Goal: Check status: Check status

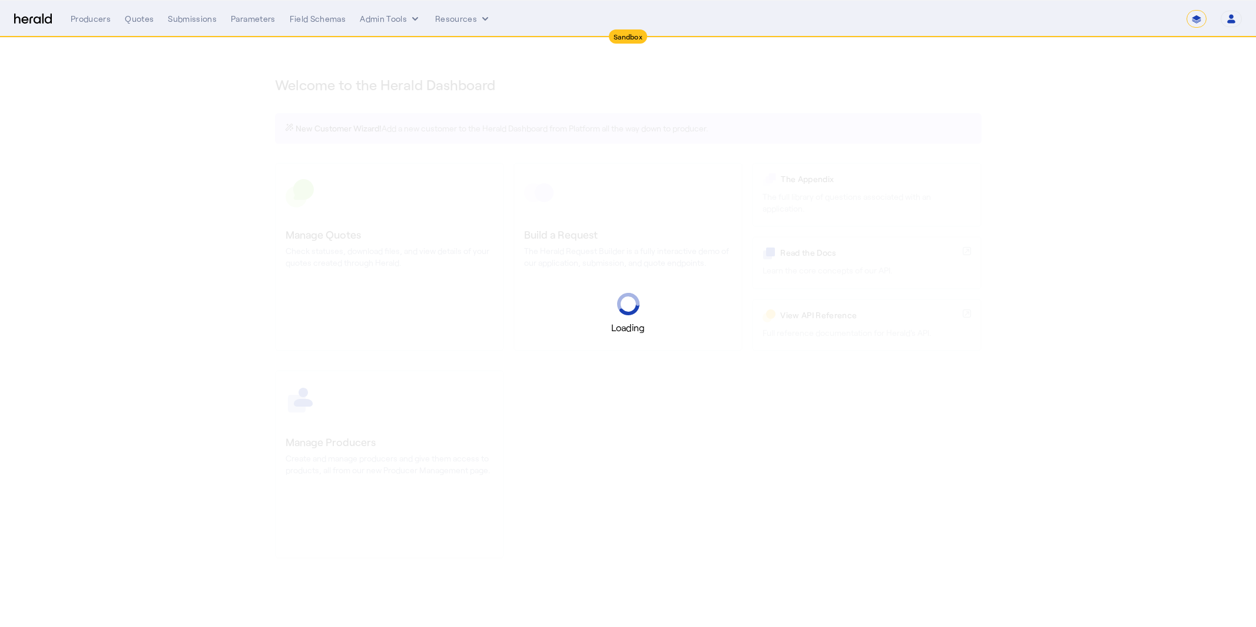
select select "*******"
select select "pfm_2v8p_herald_api"
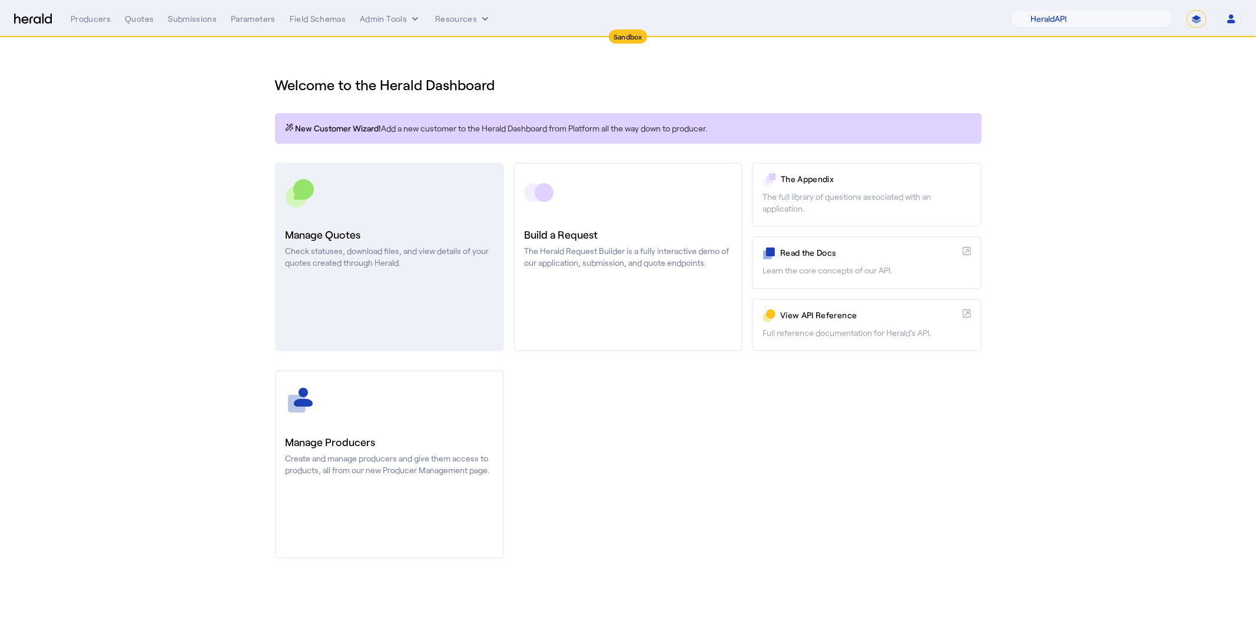
click at [380, 245] on p "Check statuses, download files, and view details of your quotes created through…" at bounding box center [390, 257] width 208 height 24
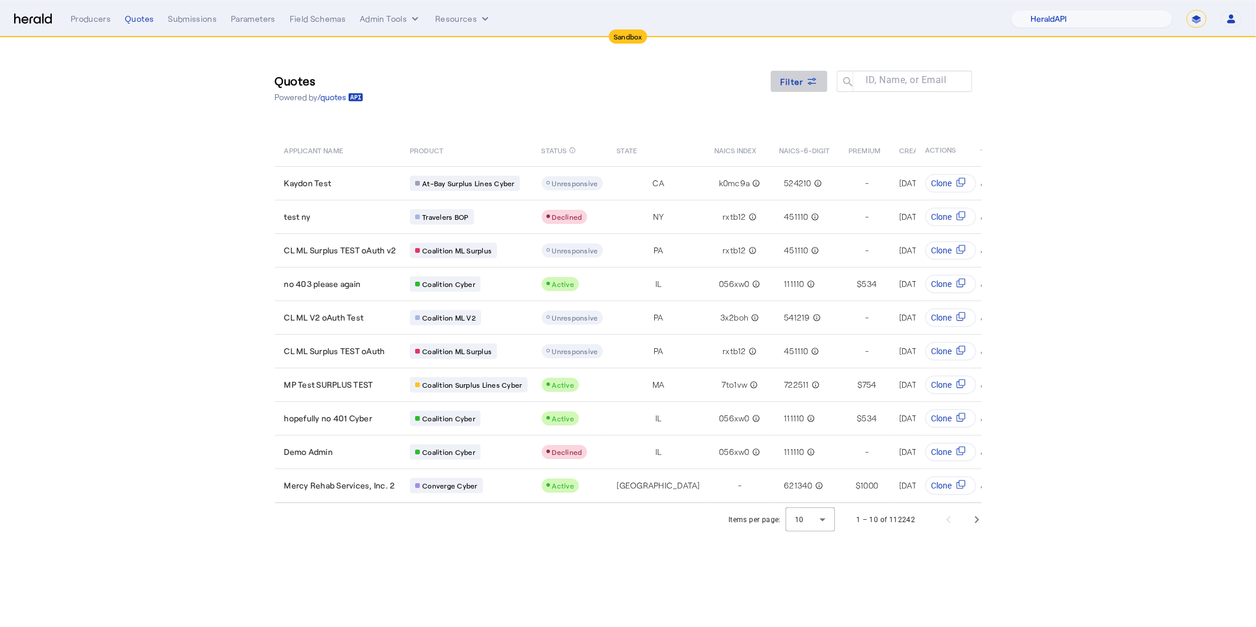
click at [808, 78] on icon at bounding box center [812, 81] width 12 height 12
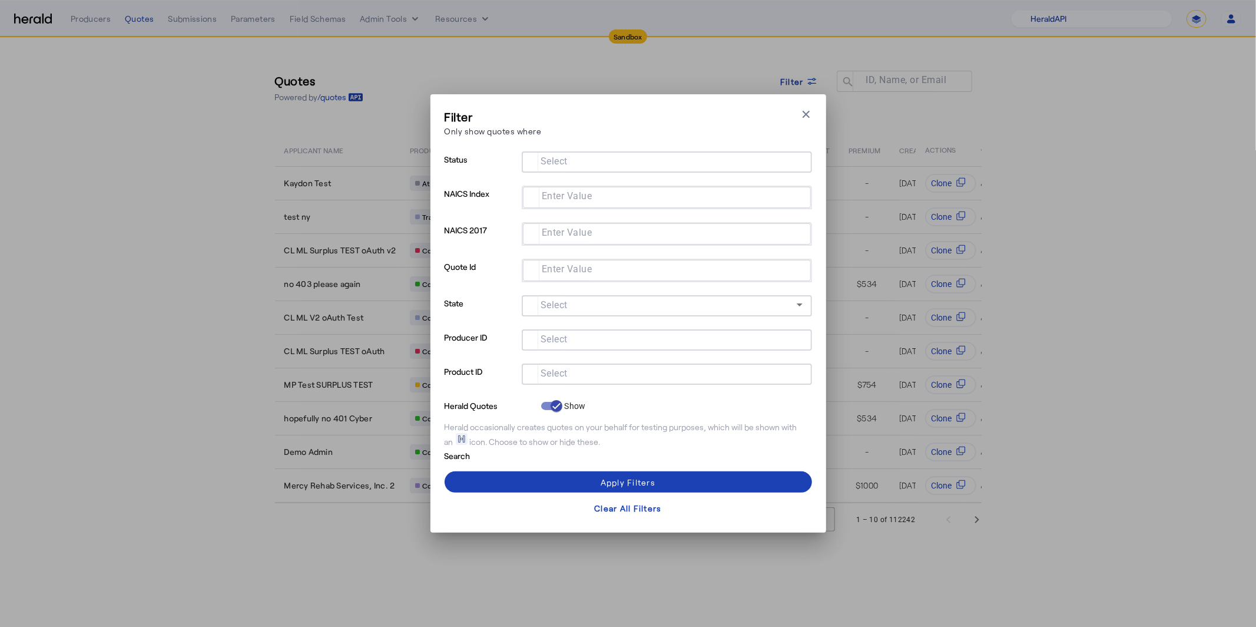
click at [575, 375] on input "Select" at bounding box center [664, 373] width 267 height 14
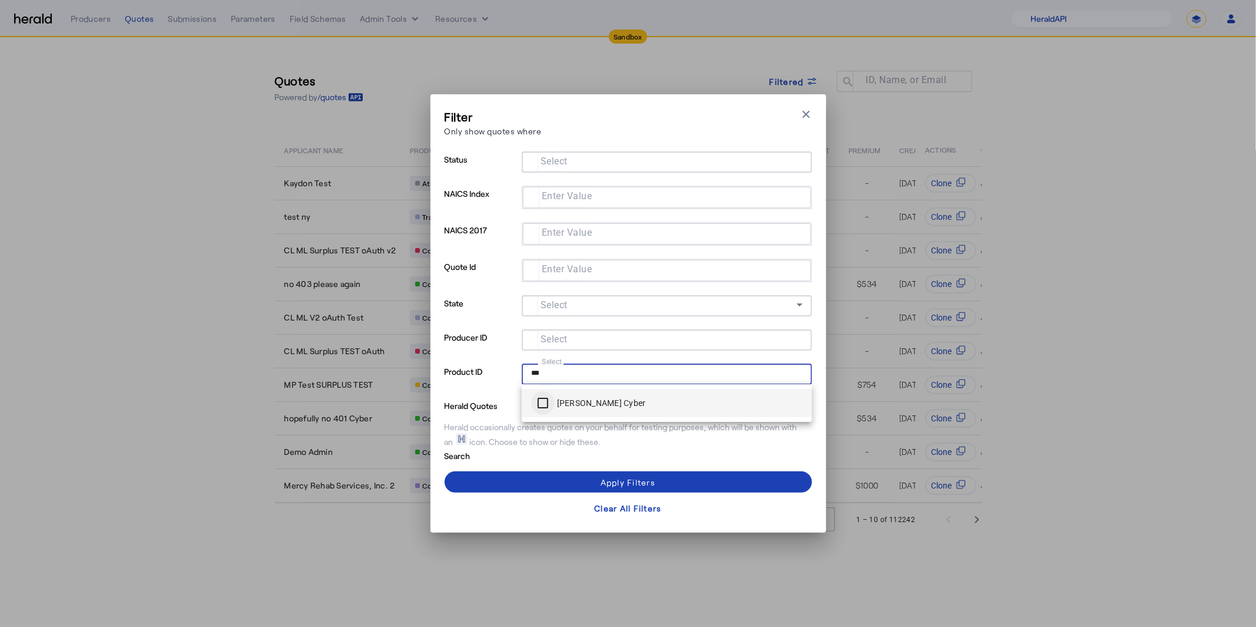
type input "***"
click at [521, 457] on p "Search" at bounding box center [491, 455] width 92 height 14
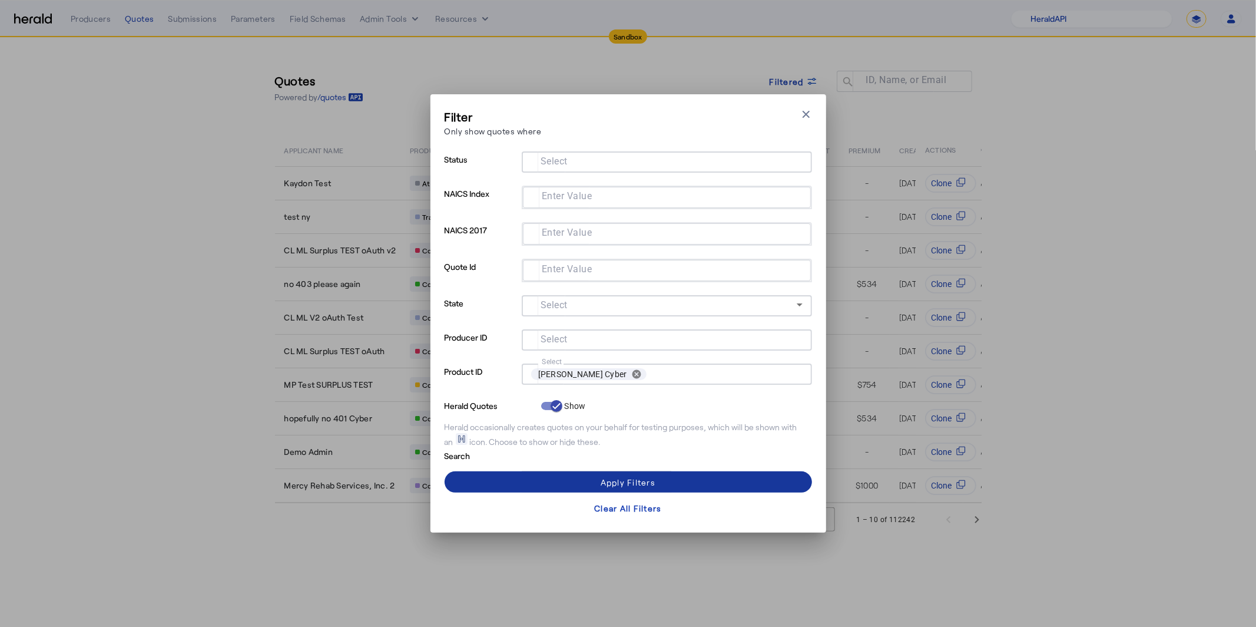
click at [592, 481] on span at bounding box center [628, 482] width 367 height 28
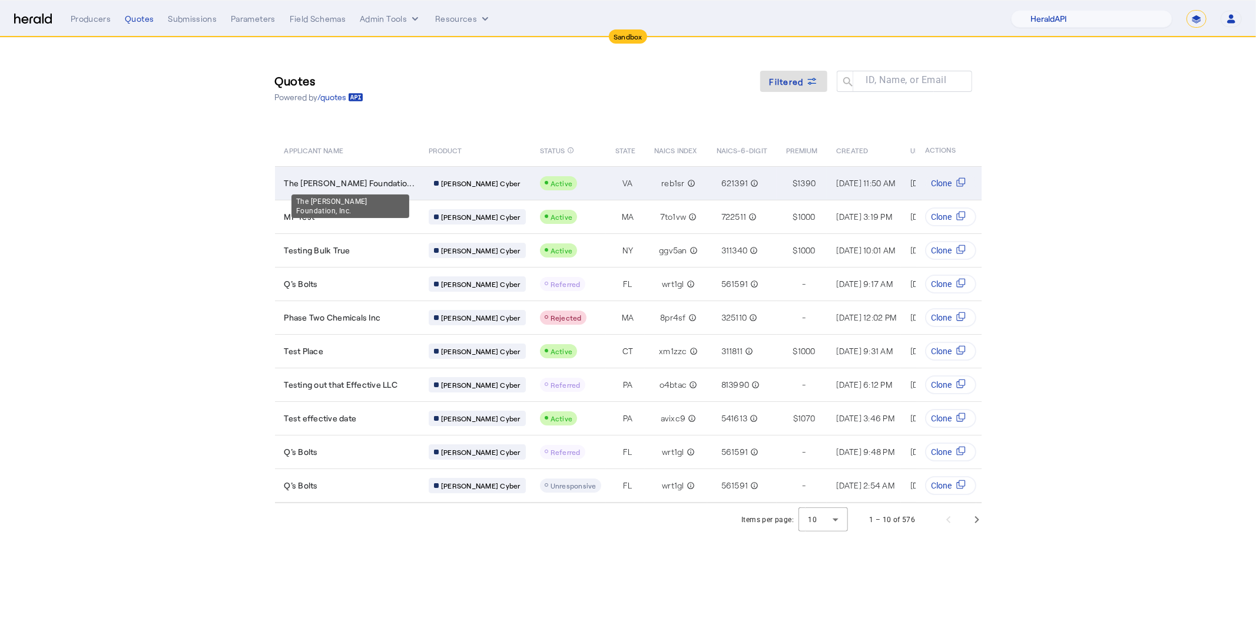
click at [393, 184] on span "The Thomas Jefferson Foundatio..." at bounding box center [349, 183] width 131 height 12
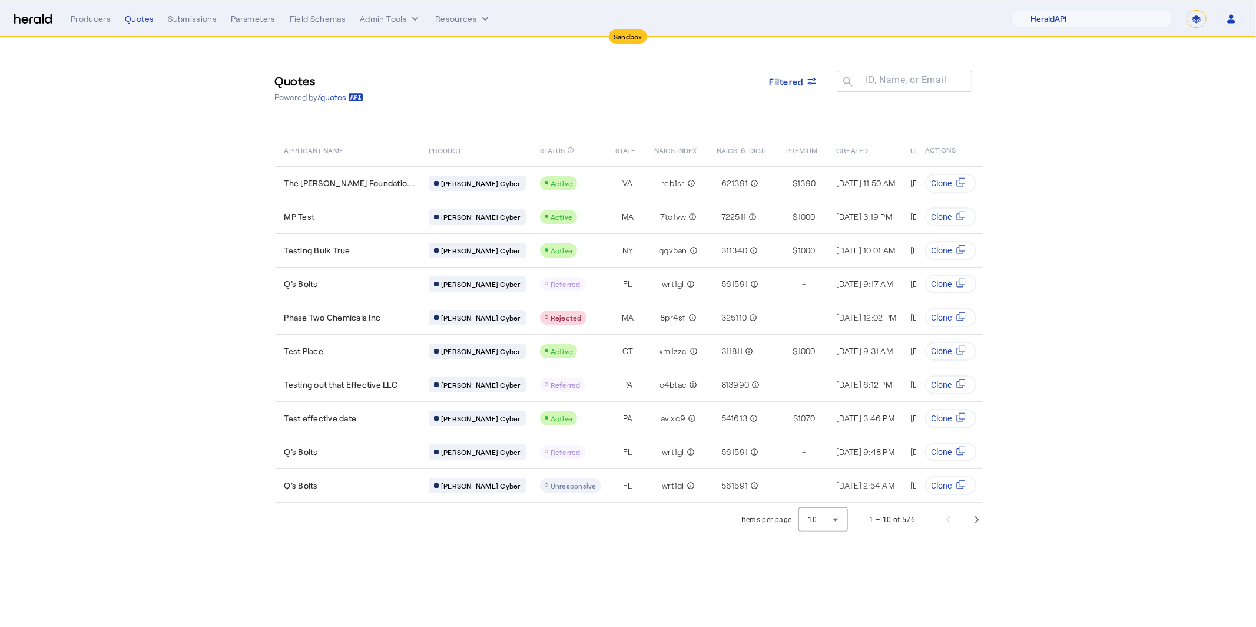
click at [1203, 20] on select "**********" at bounding box center [1197, 19] width 20 height 18
select select "**********"
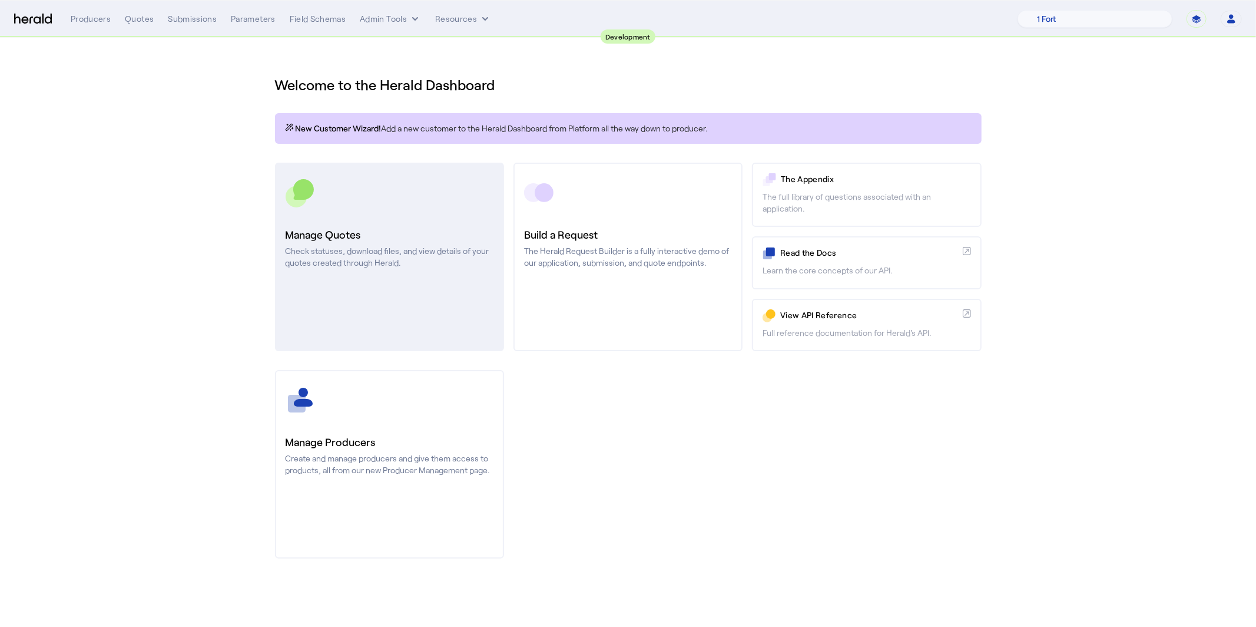
click at [300, 253] on p "Check statuses, download files, and view details of your quotes created through…" at bounding box center [390, 257] width 208 height 24
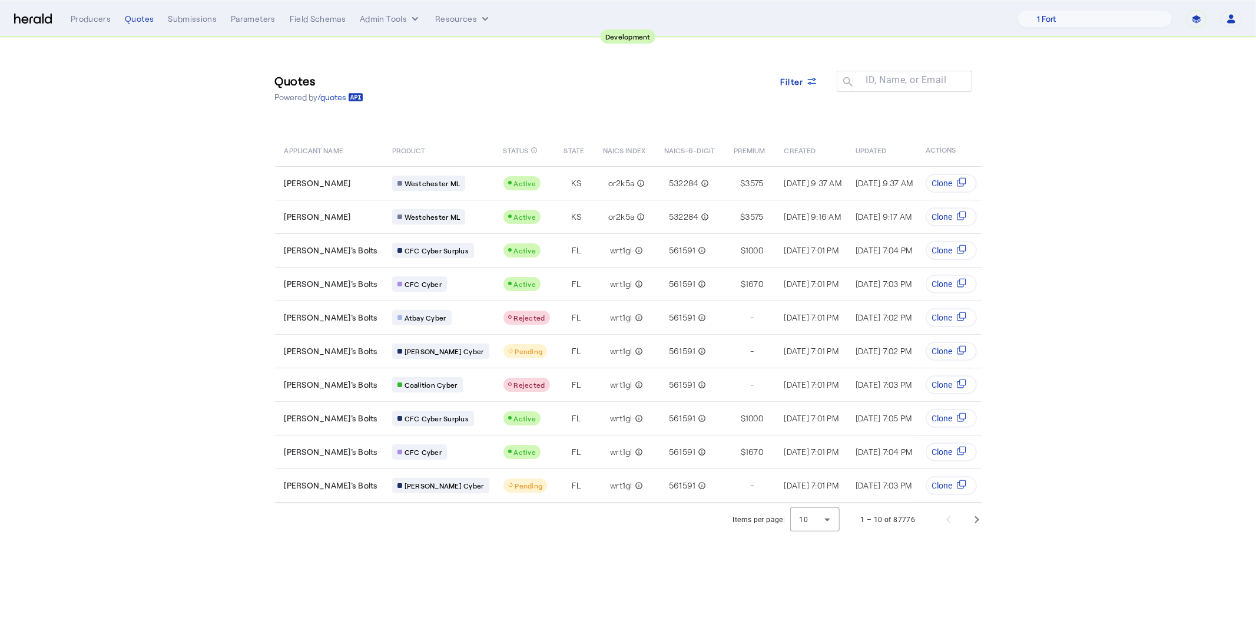
click at [1194, 24] on select "**********" at bounding box center [1197, 19] width 20 height 18
click at [932, 88] on div at bounding box center [910, 87] width 106 height 33
click at [879, 49] on div "Quotes Powered by /quotes Filter ID, Name, or Email search APPLICANT NAME PRODU…" at bounding box center [628, 270] width 754 height 465
click at [897, 81] on mat-label "ID, Name, or Email" at bounding box center [906, 80] width 81 height 11
click at [897, 81] on input "ID, Name, or Email" at bounding box center [910, 81] width 106 height 14
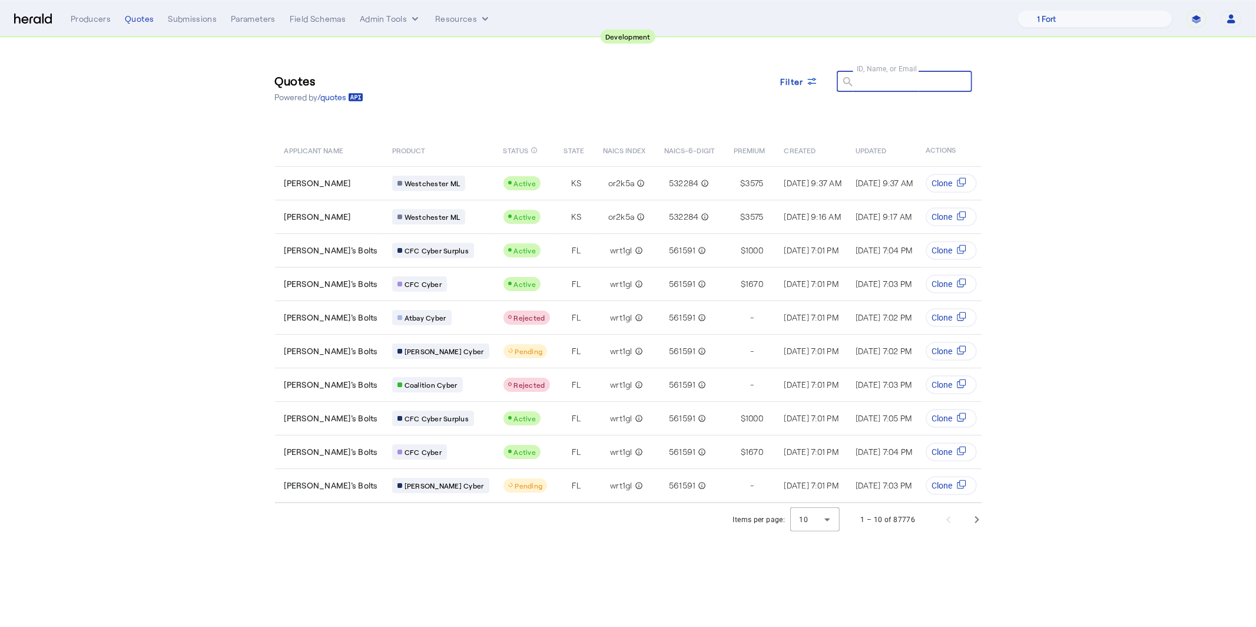
click at [1011, 67] on section "Quotes Powered by /quotes Filter ID, Name, or Email search APPLICANT NAME PRODU…" at bounding box center [628, 287] width 1256 height 498
click at [902, 88] on div at bounding box center [910, 87] width 106 height 33
drag, startPoint x: 854, startPoint y: 100, endPoint x: 827, endPoint y: 99, distance: 26.5
click at [853, 100] on div at bounding box center [904, 98] width 135 height 13
click at [813, 88] on span at bounding box center [799, 81] width 57 height 28
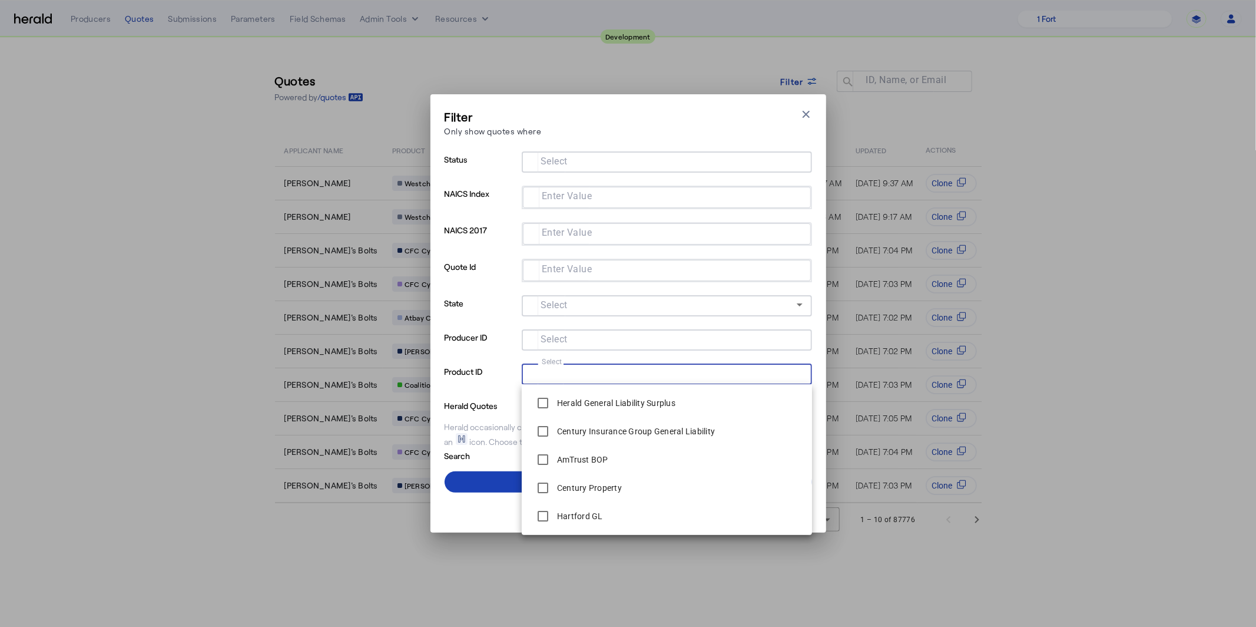
click at [598, 373] on input "Select" at bounding box center [664, 373] width 267 height 14
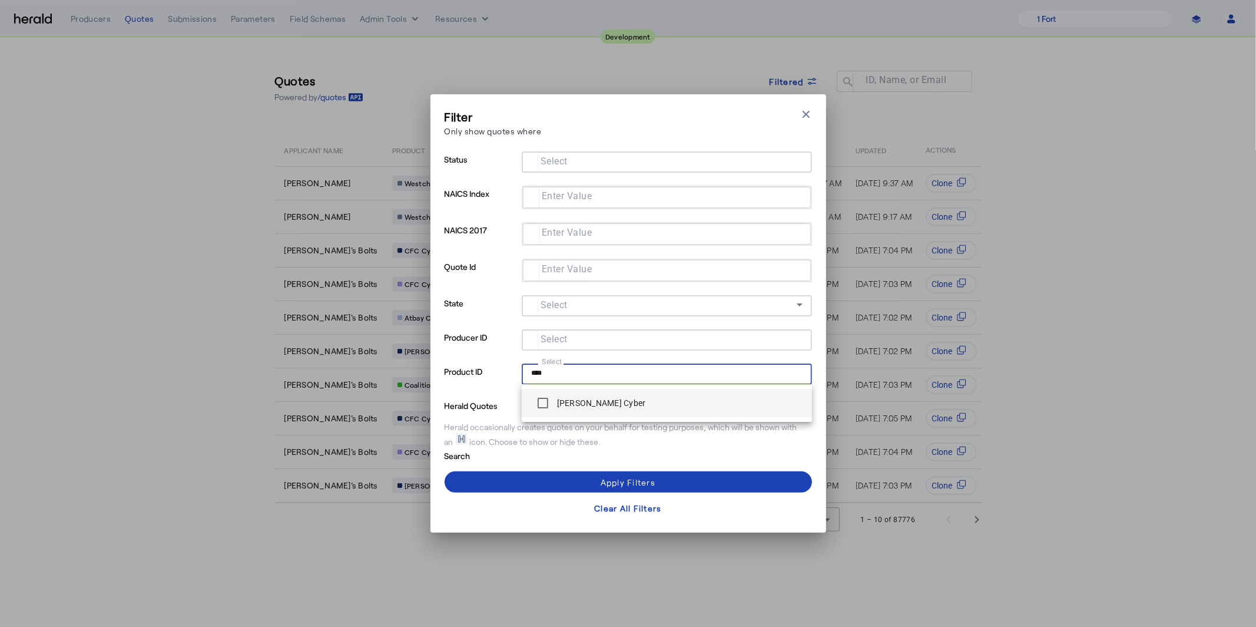
type input "****"
click at [601, 403] on label "[PERSON_NAME] Cyber" at bounding box center [600, 403] width 91 height 12
click at [700, 482] on span at bounding box center [628, 482] width 367 height 28
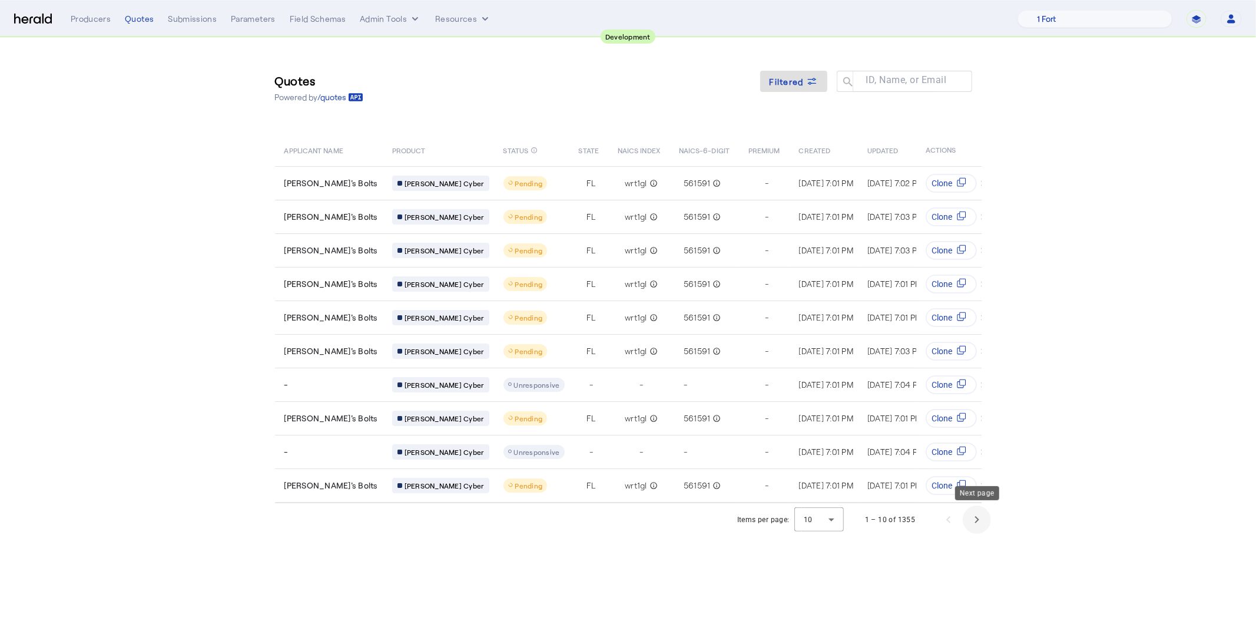
click at [971, 509] on span "Next page" at bounding box center [977, 519] width 28 height 28
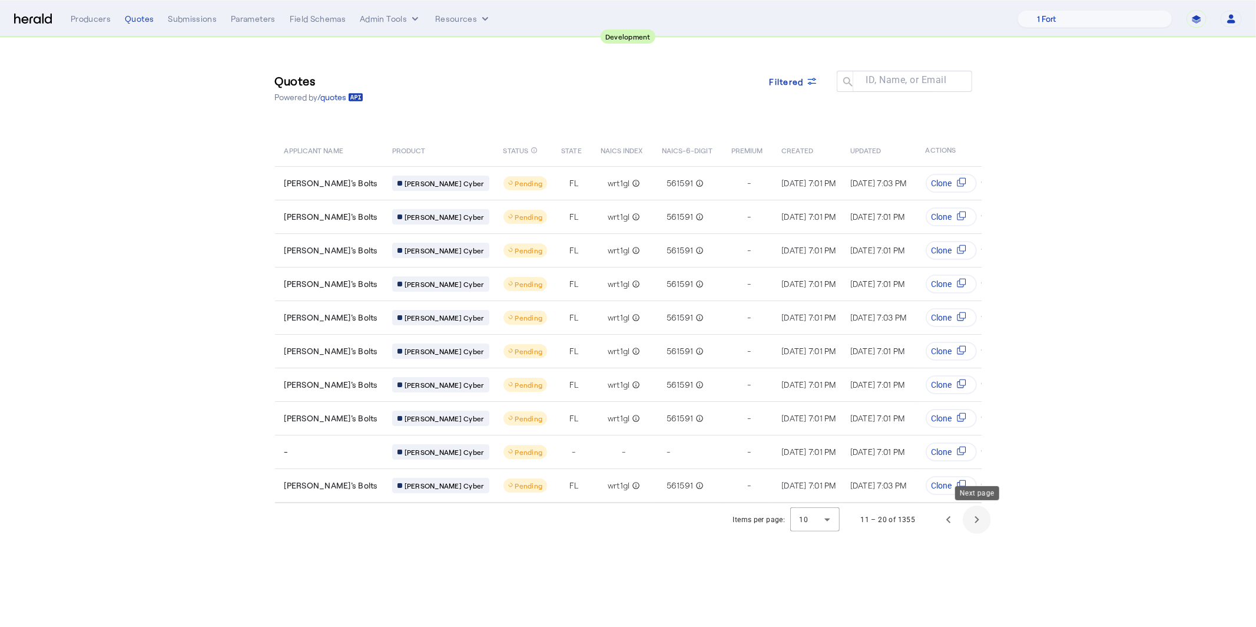
click at [971, 509] on span "Next page" at bounding box center [977, 519] width 28 height 28
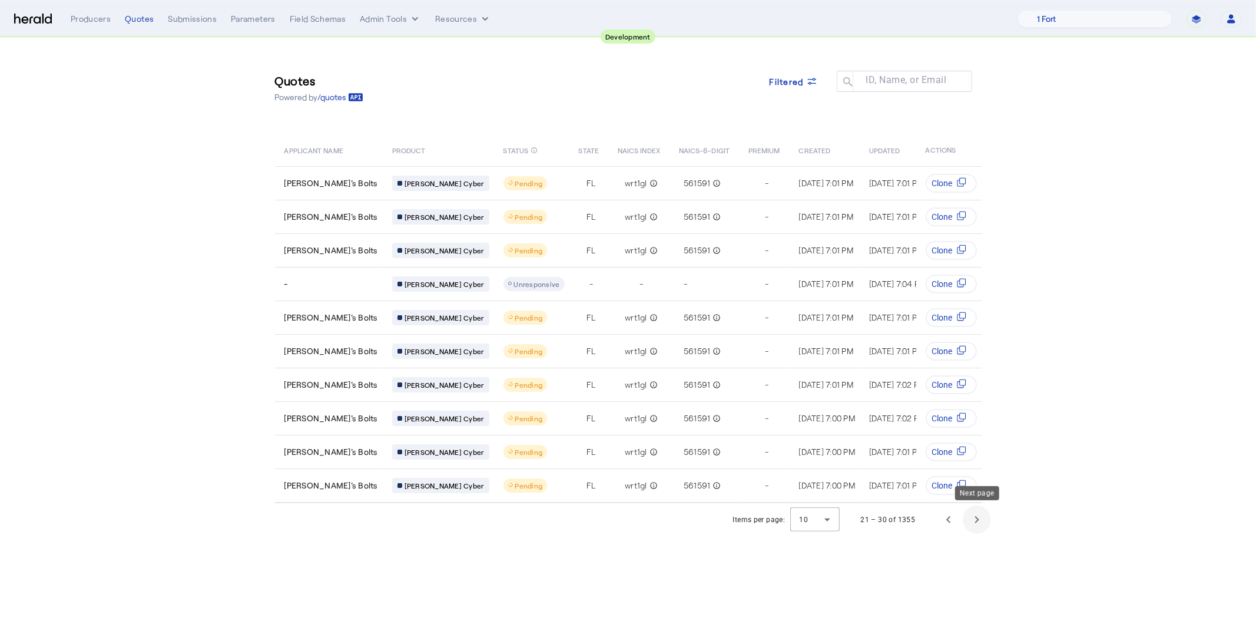
click at [971, 509] on span "Next page" at bounding box center [977, 519] width 28 height 28
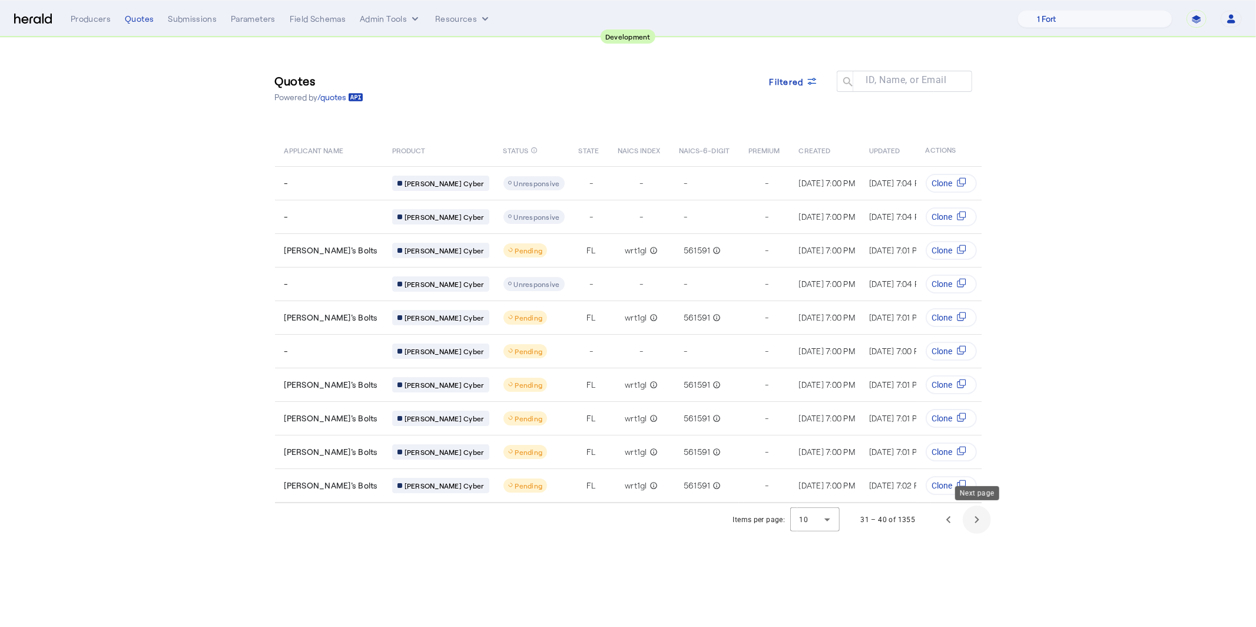
click at [971, 509] on span "Next page" at bounding box center [977, 519] width 28 height 28
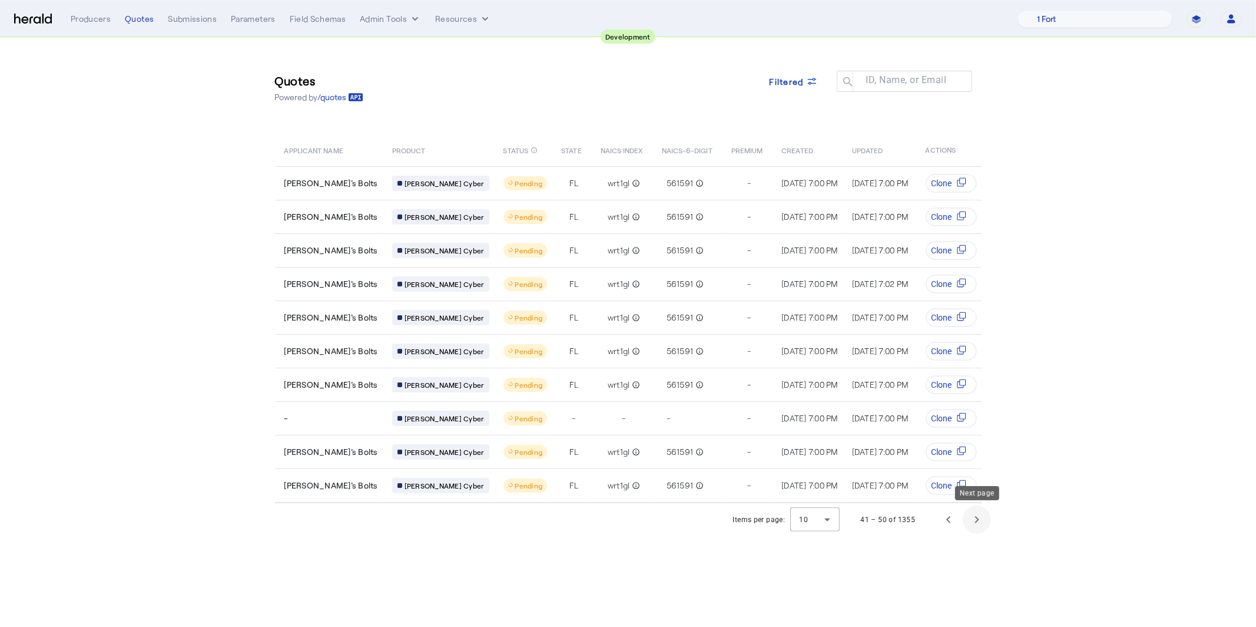
click at [971, 509] on span "Next page" at bounding box center [977, 519] width 28 height 28
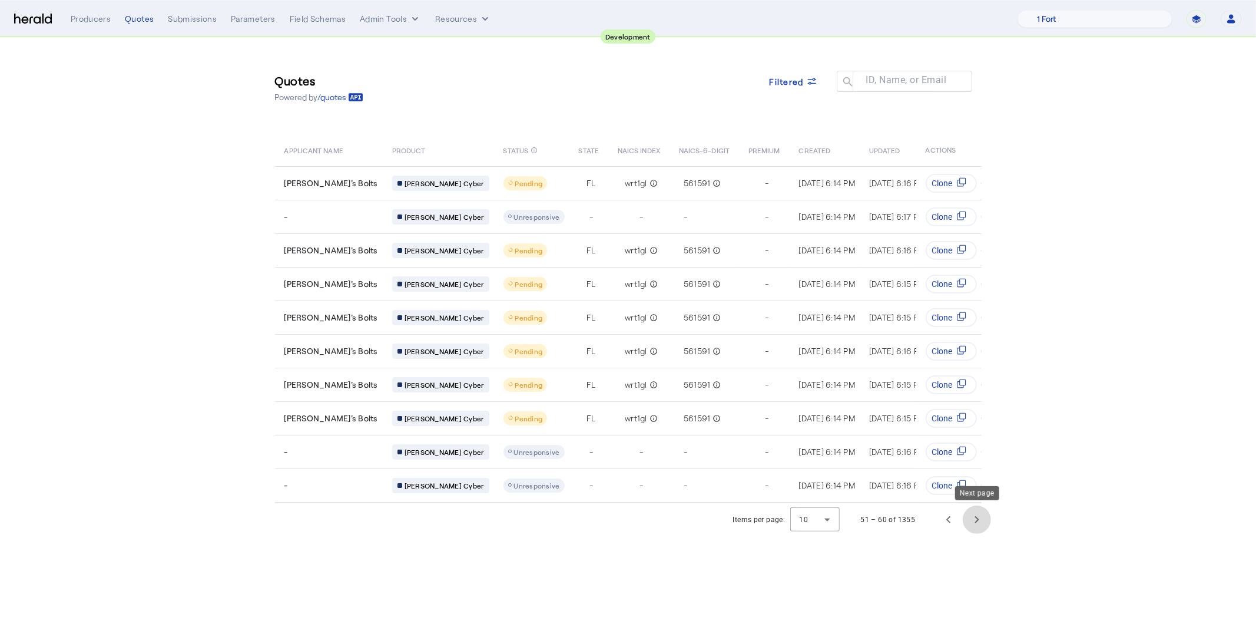
click at [971, 509] on span "Next page" at bounding box center [977, 519] width 28 height 28
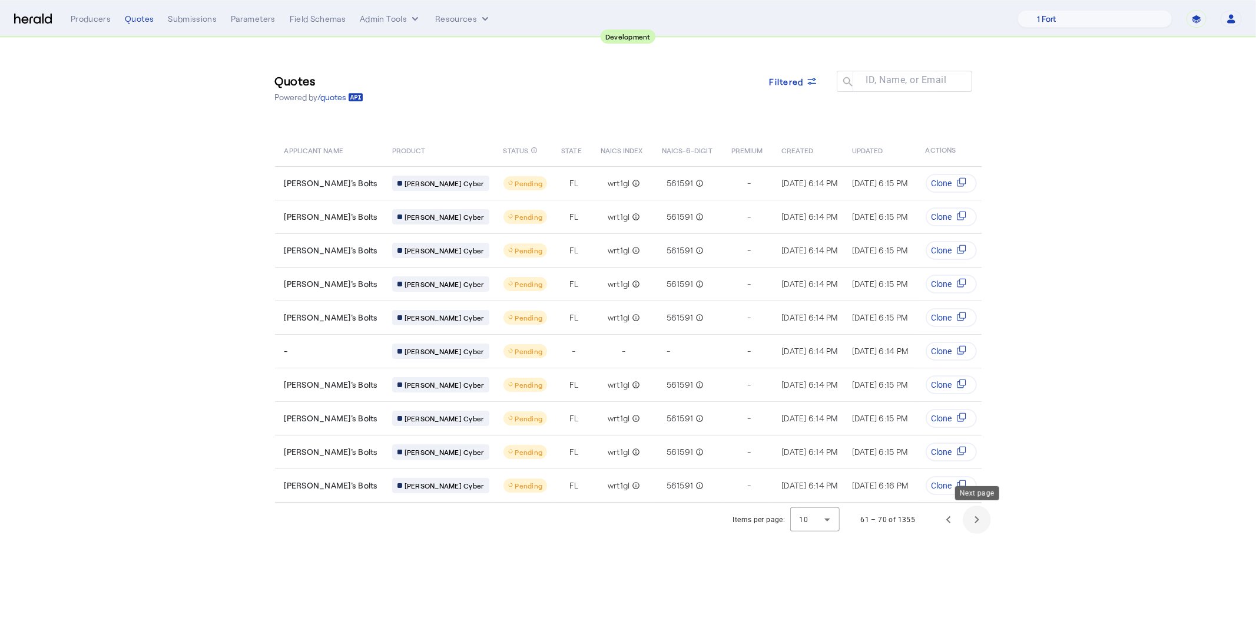
click at [971, 509] on span "Next page" at bounding box center [977, 519] width 28 height 28
click at [1198, 19] on select "**********" at bounding box center [1197, 19] width 20 height 18
select select "*******"
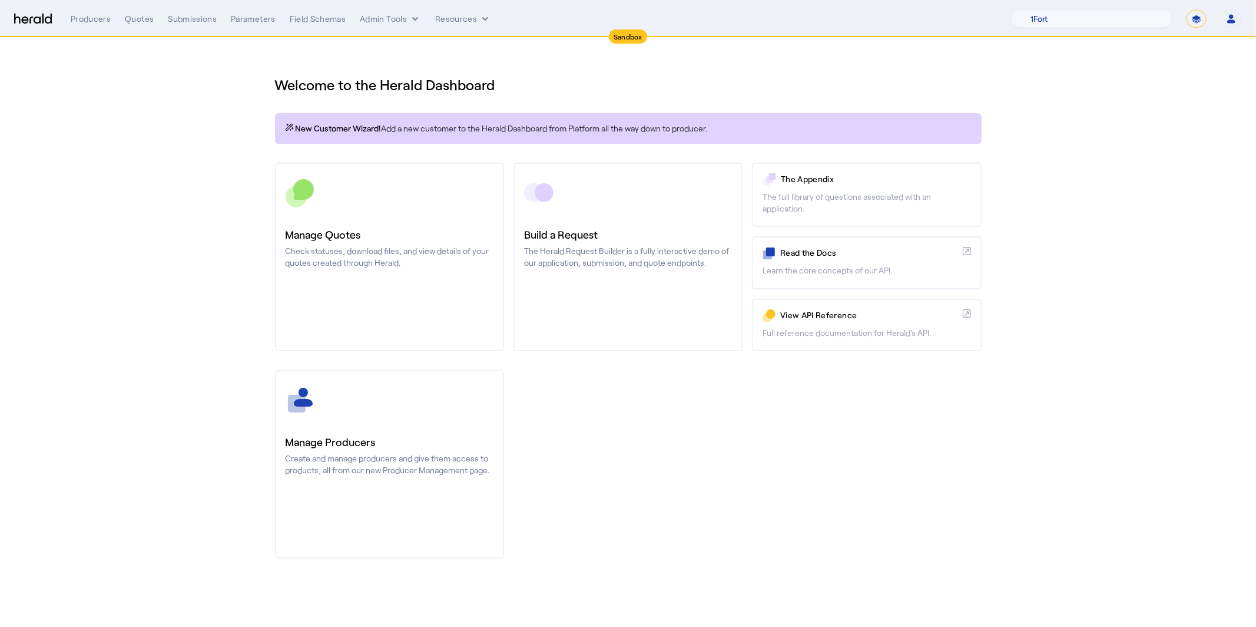
click at [266, 217] on div "Welcome to the Herald Dashboard New Customer Wizard! Add a new customer to the …" at bounding box center [628, 310] width 754 height 544
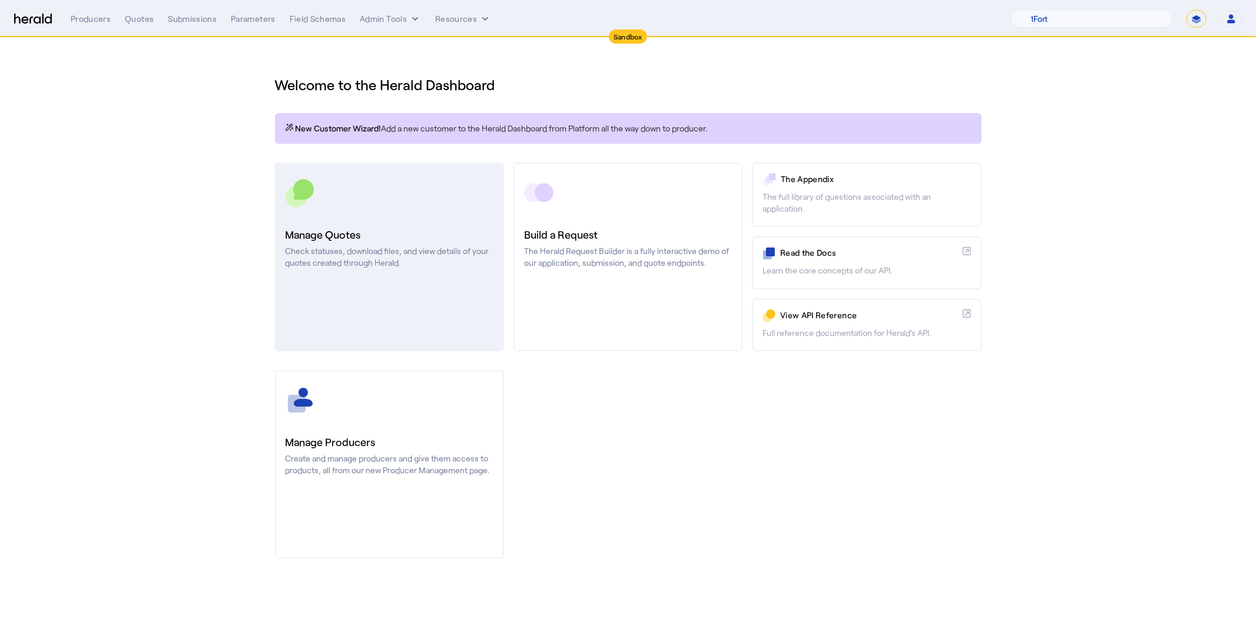
click at [376, 218] on link "Manage Quotes Check statuses, download files, and view details of your quotes c…" at bounding box center [389, 257] width 229 height 188
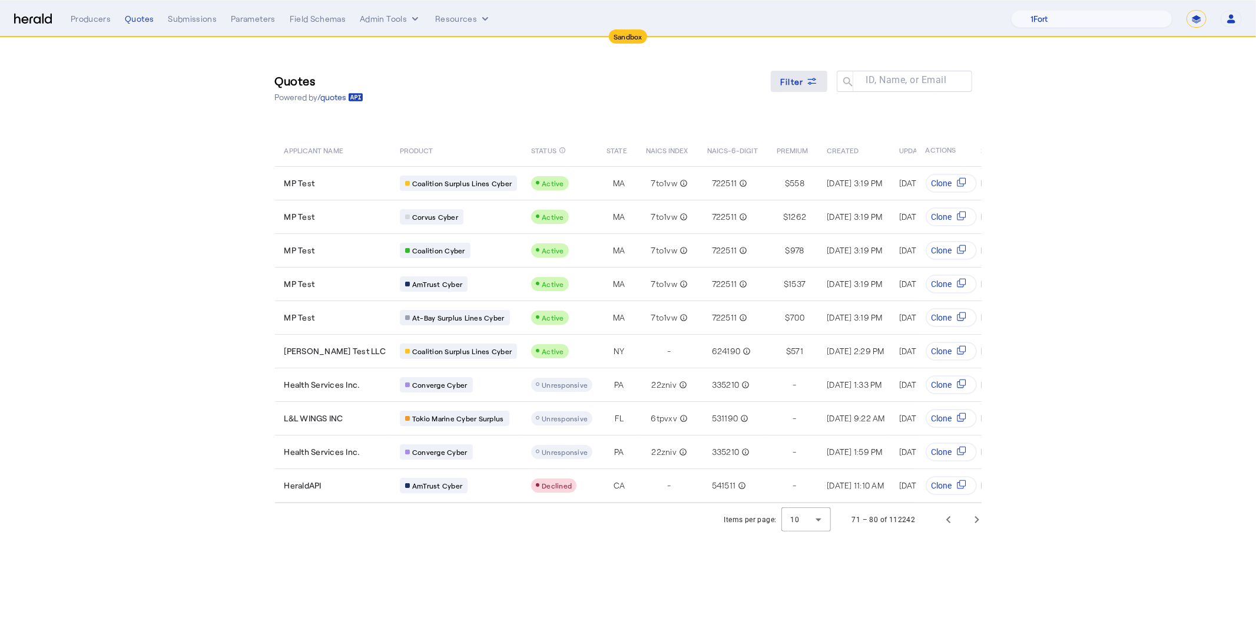
click at [796, 79] on span "Filter" at bounding box center [792, 81] width 24 height 12
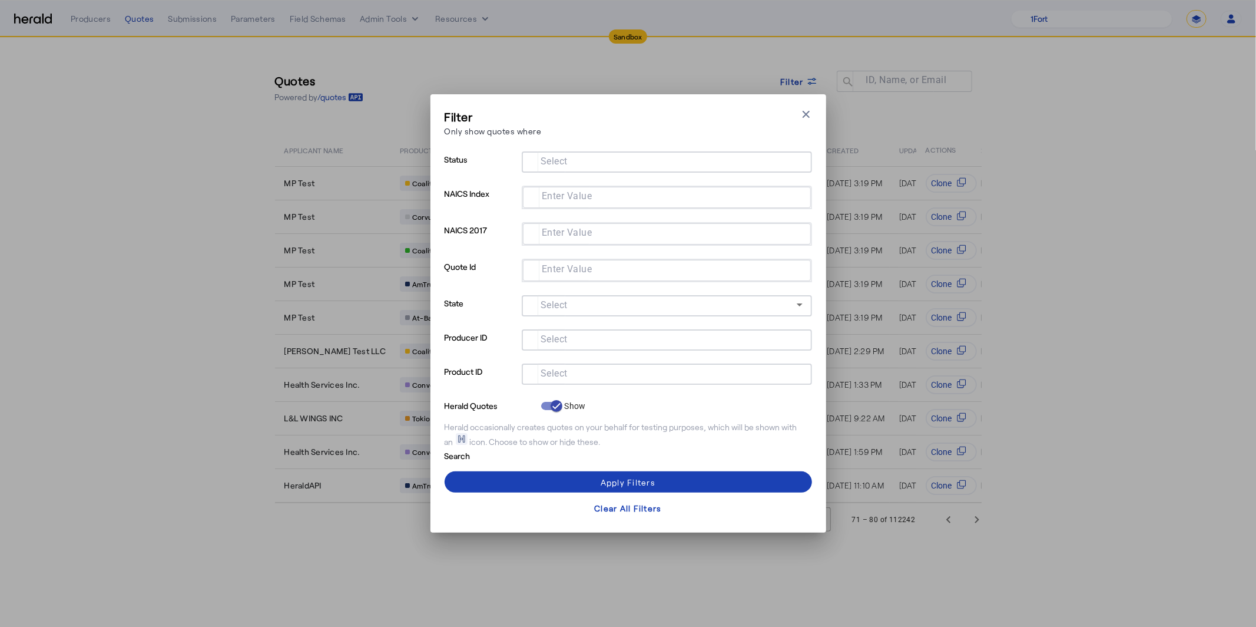
click at [636, 373] on input "Select" at bounding box center [664, 373] width 267 height 14
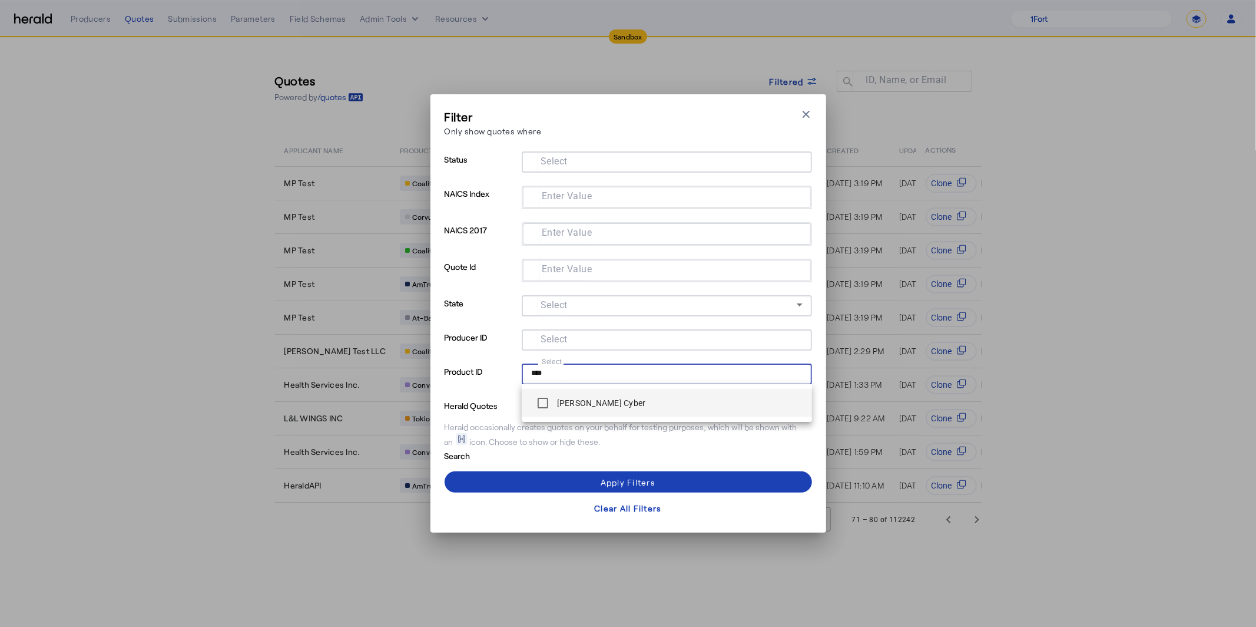
type input "****"
click at [635, 408] on span "[PERSON_NAME] Cyber" at bounding box center [666, 403] width 271 height 24
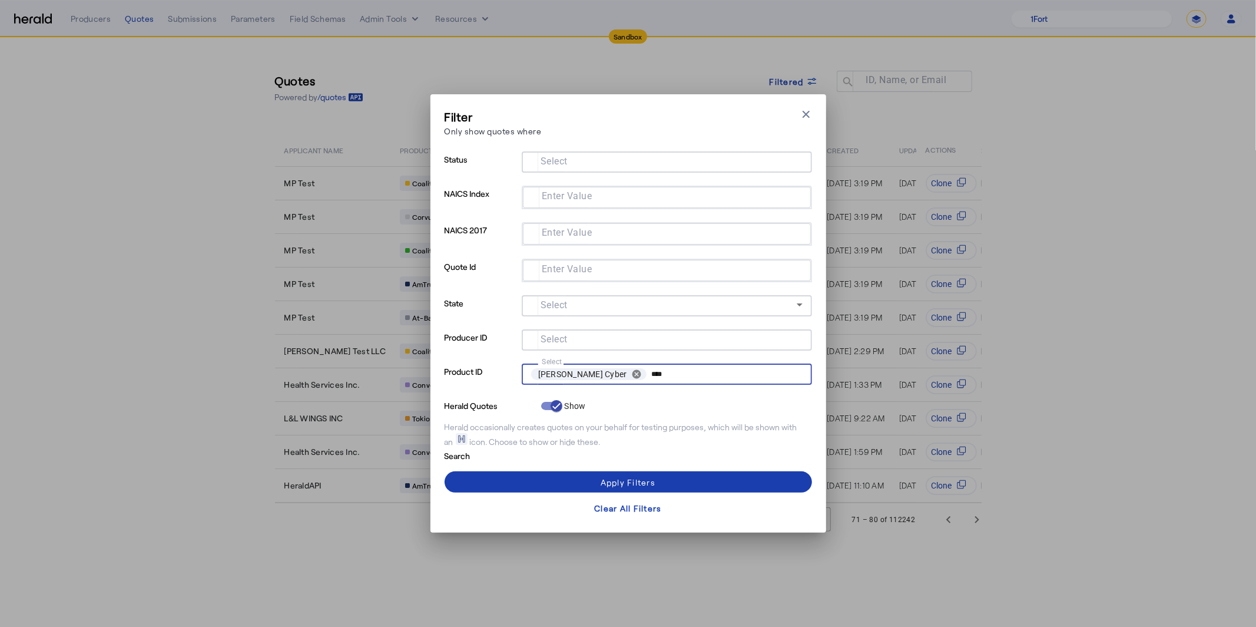
click at [658, 479] on span at bounding box center [628, 482] width 367 height 28
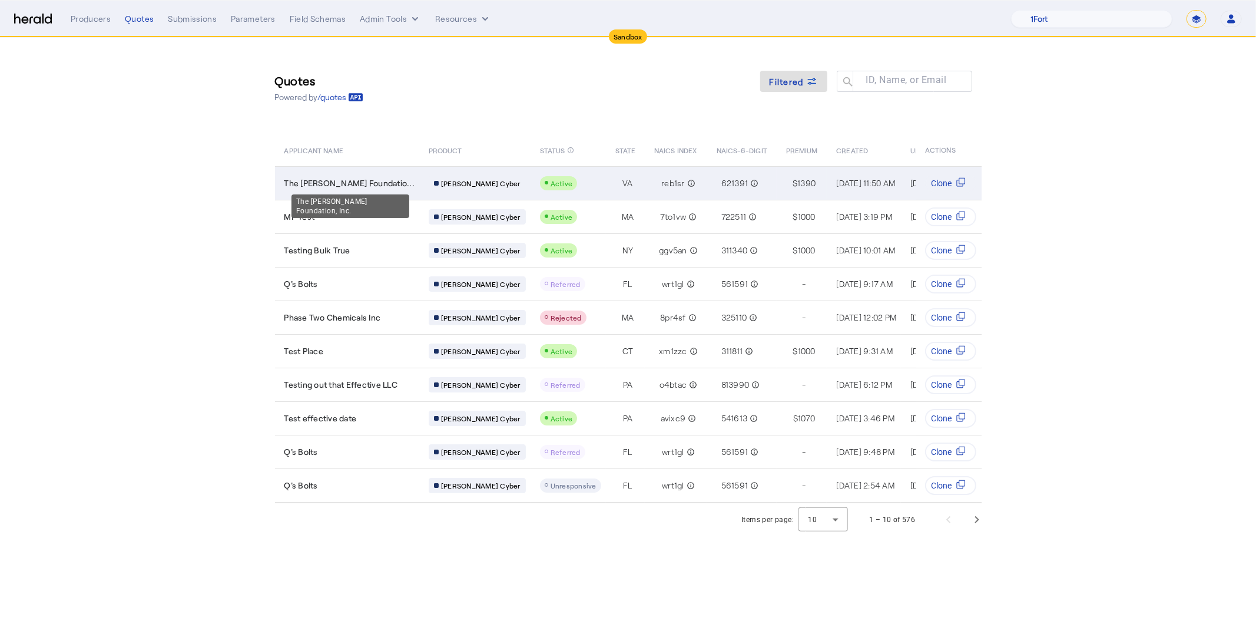
click at [325, 180] on span "The Thomas Jefferson Foundatio..." at bounding box center [349, 183] width 131 height 12
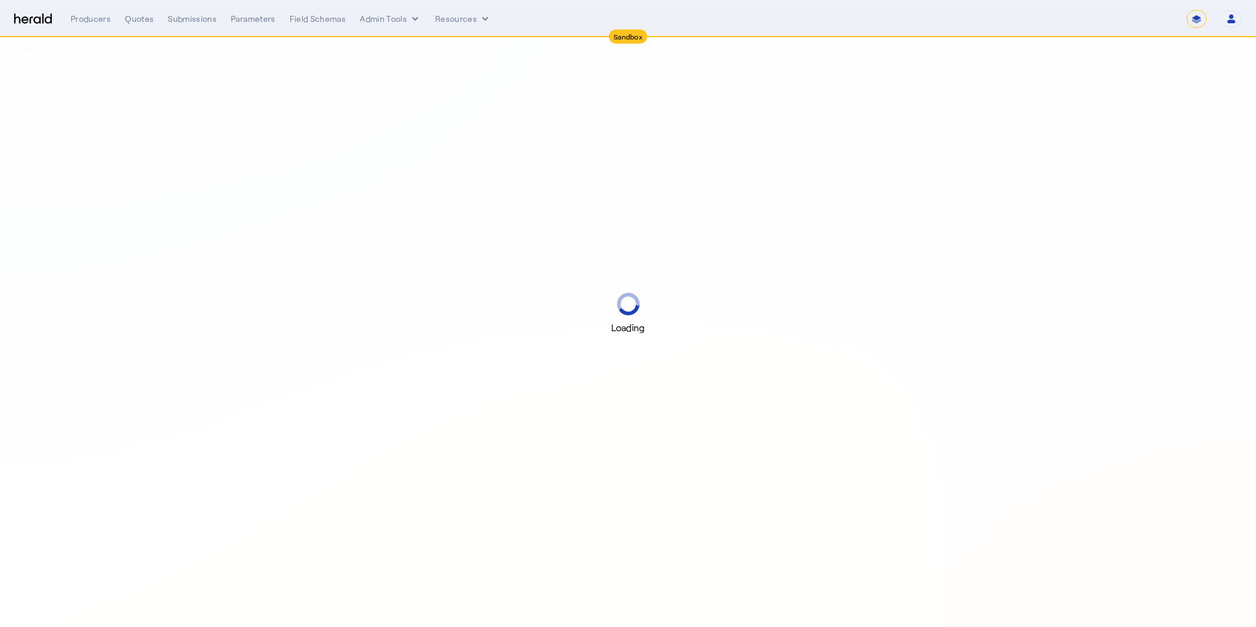
select select "*******"
select select "pfm_2v8p_herald_api"
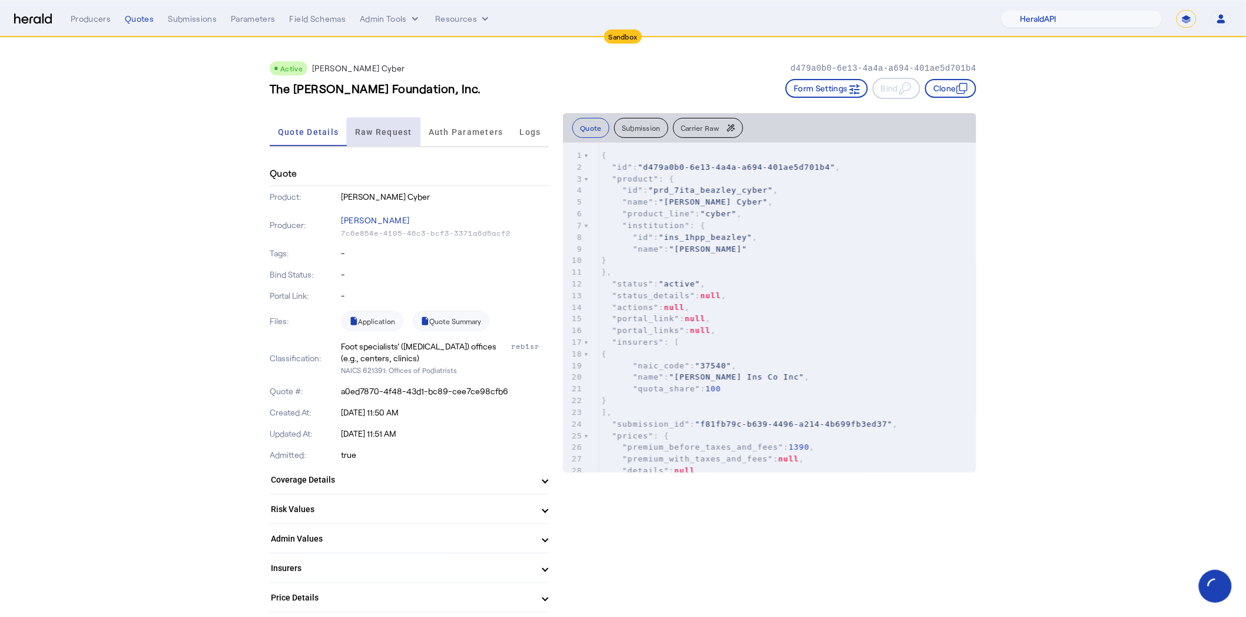
click at [403, 137] on span "Raw Request" at bounding box center [383, 132] width 57 height 28
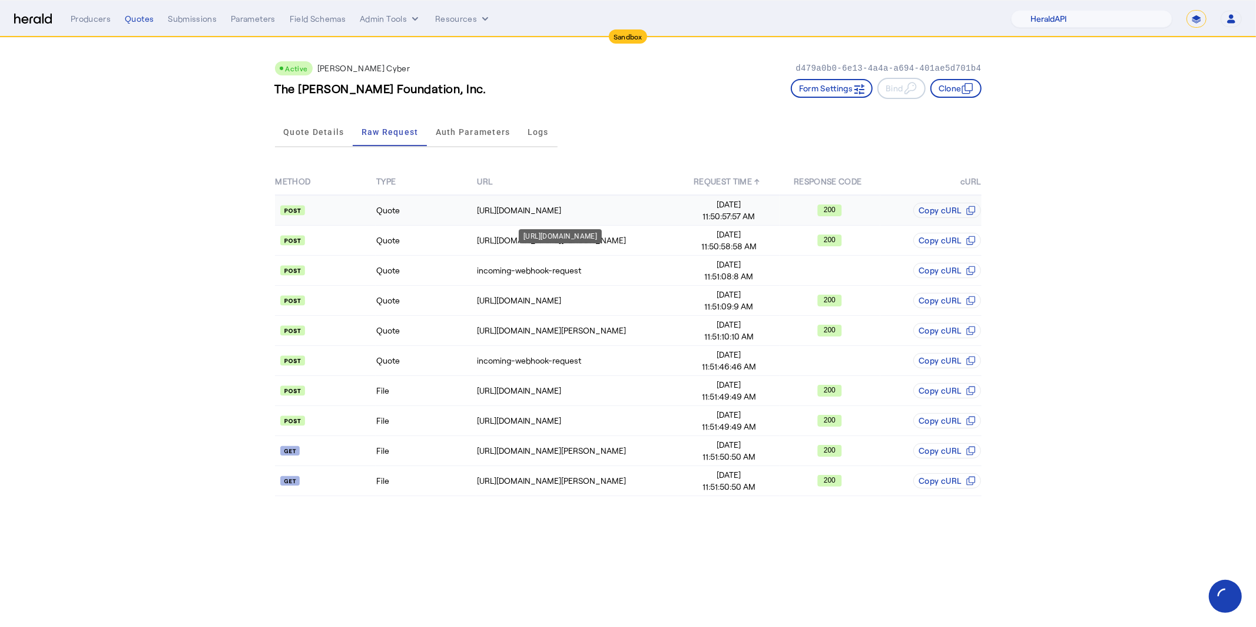
click at [541, 217] on td "[URL][DOMAIN_NAME]" at bounding box center [577, 210] width 202 height 31
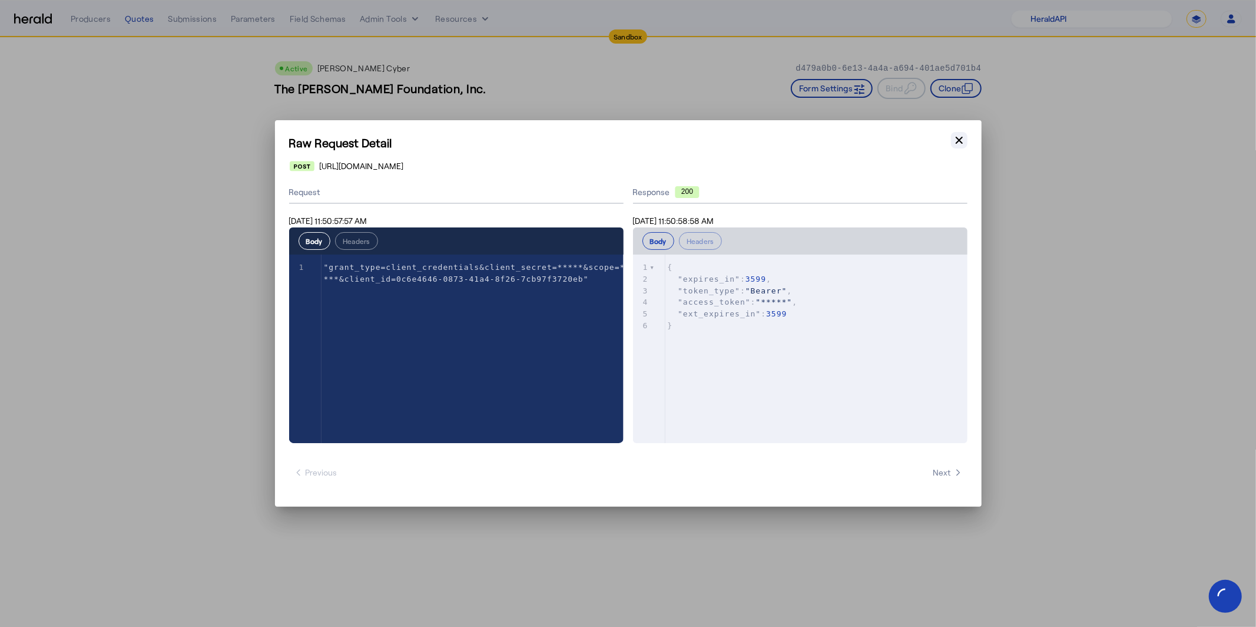
click at [959, 140] on icon "button" at bounding box center [959, 140] width 7 height 7
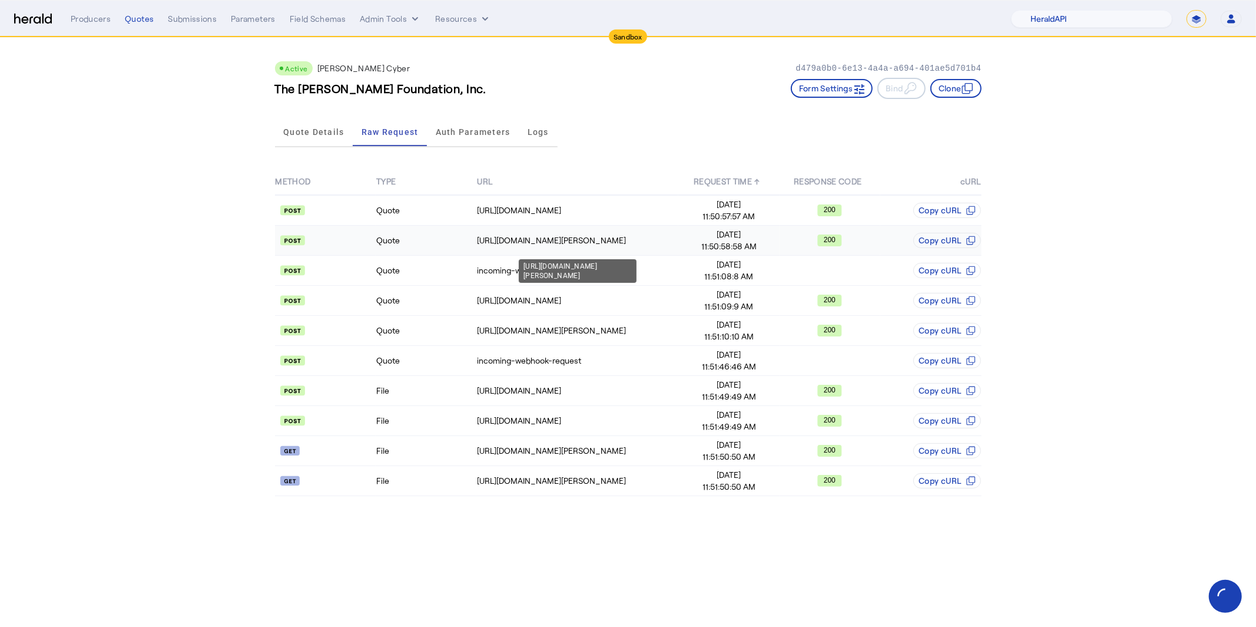
click at [512, 227] on td "[URL][DOMAIN_NAME][PERSON_NAME]" at bounding box center [577, 241] width 202 height 30
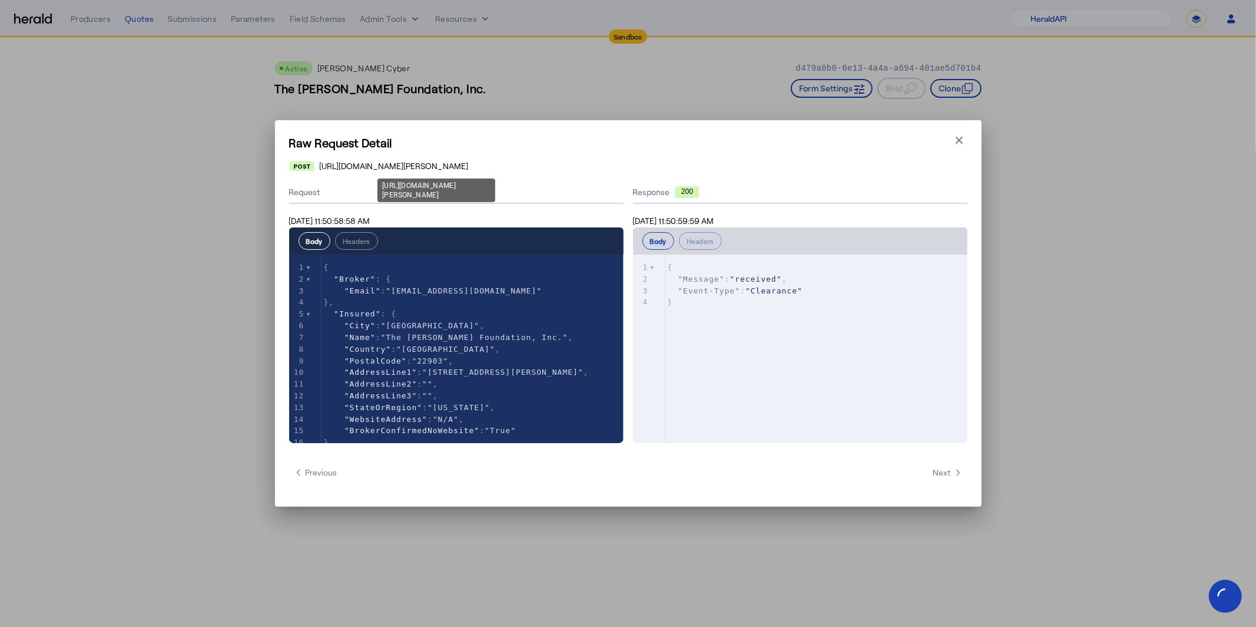
drag, startPoint x: 479, startPoint y: 168, endPoint x: 324, endPoint y: 170, distance: 154.9
click at [324, 170] on span "[URL][DOMAIN_NAME][PERSON_NAME]" at bounding box center [393, 166] width 149 height 12
drag, startPoint x: 508, startPoint y: 164, endPoint x: 326, endPoint y: 171, distance: 182.1
click at [326, 171] on span "[URL][DOMAIN_NAME][PERSON_NAME]" at bounding box center [393, 166] width 149 height 12
click at [964, 146] on icon "button" at bounding box center [959, 140] width 12 height 12
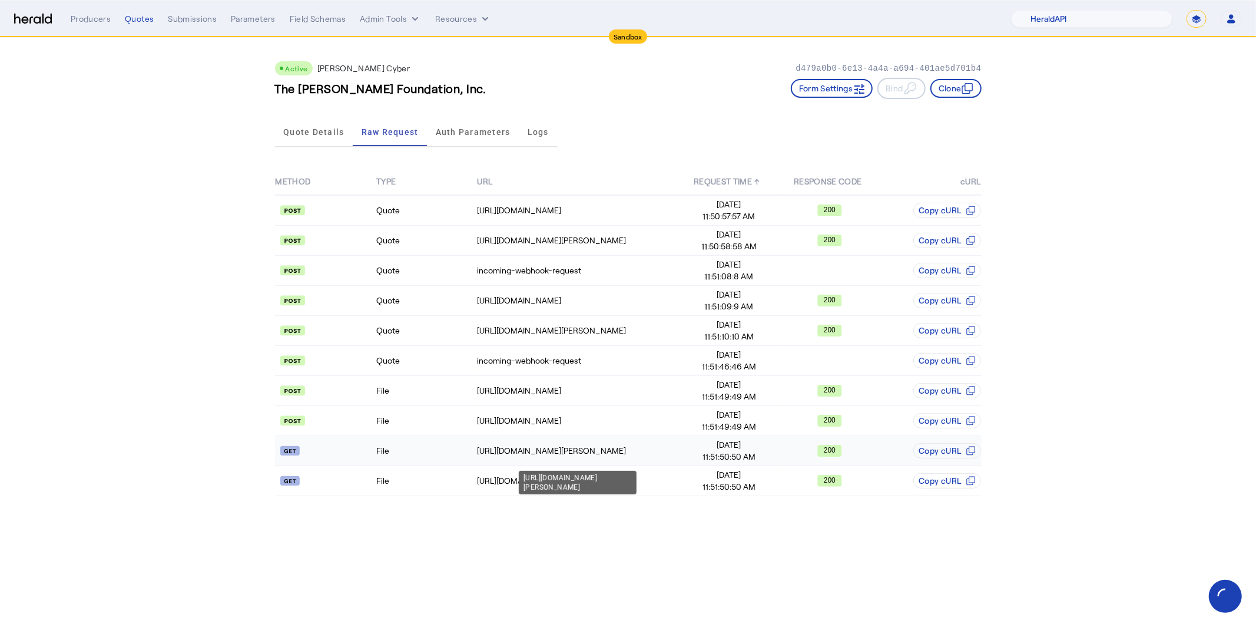
click at [646, 442] on td "[URL][DOMAIN_NAME][PERSON_NAME]" at bounding box center [577, 451] width 202 height 30
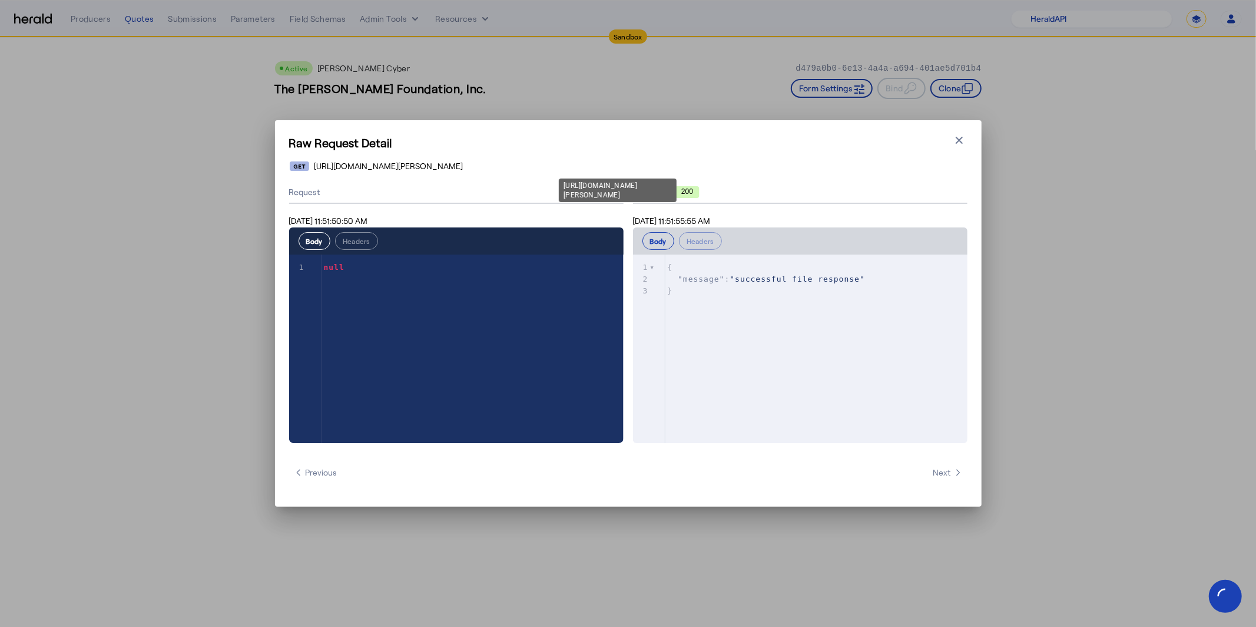
click at [463, 167] on span "[URL][DOMAIN_NAME][PERSON_NAME]" at bounding box center [388, 166] width 149 height 12
drag, startPoint x: 502, startPoint y: 165, endPoint x: 310, endPoint y: 166, distance: 192.0
click at [310, 166] on div "[URL][DOMAIN_NAME][PERSON_NAME]" at bounding box center [628, 166] width 677 height 12
click at [718, 97] on div "Raw Request Detail Close modal https://proxy-sandbox.heraldapi.com/proxy/beazle…" at bounding box center [628, 313] width 1256 height 627
click at [961, 143] on icon "button" at bounding box center [959, 140] width 7 height 7
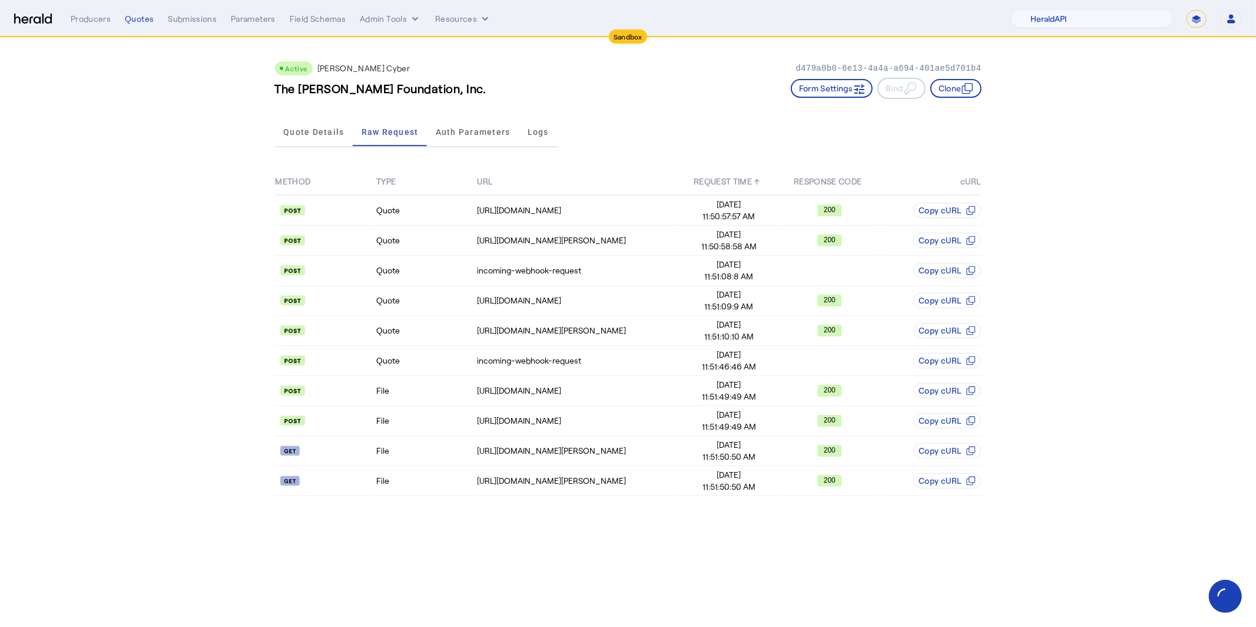
click at [1196, 21] on select "**********" at bounding box center [1197, 19] width 20 height 18
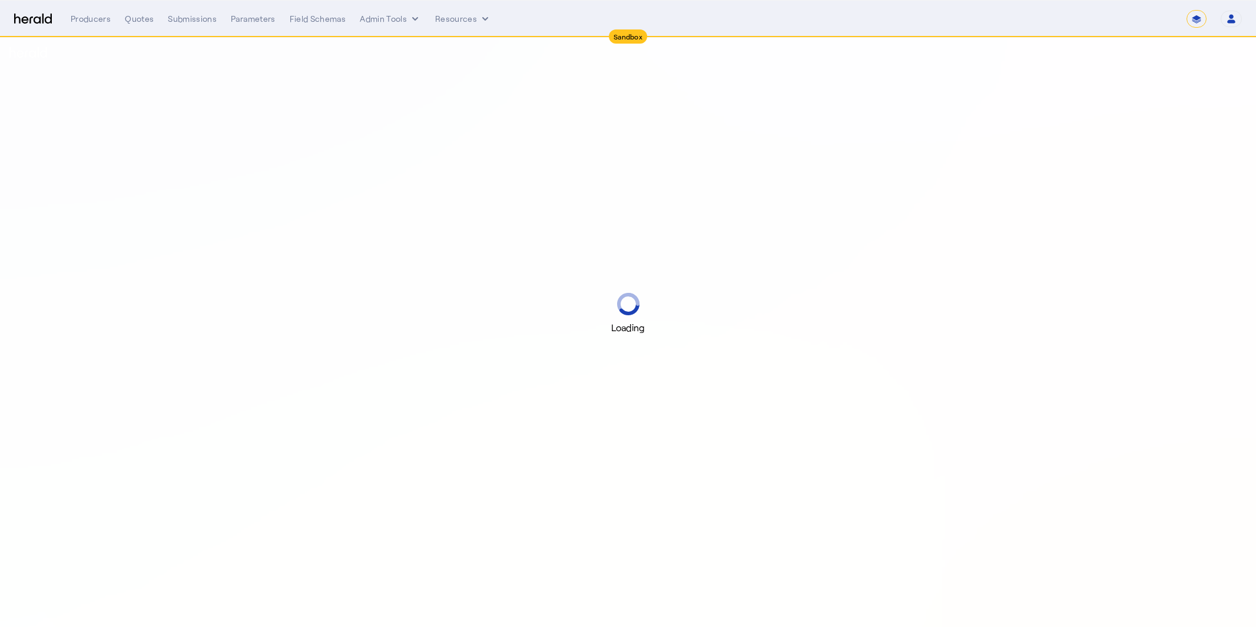
select select "*******"
select select "pfm_2v8p_herald_api"
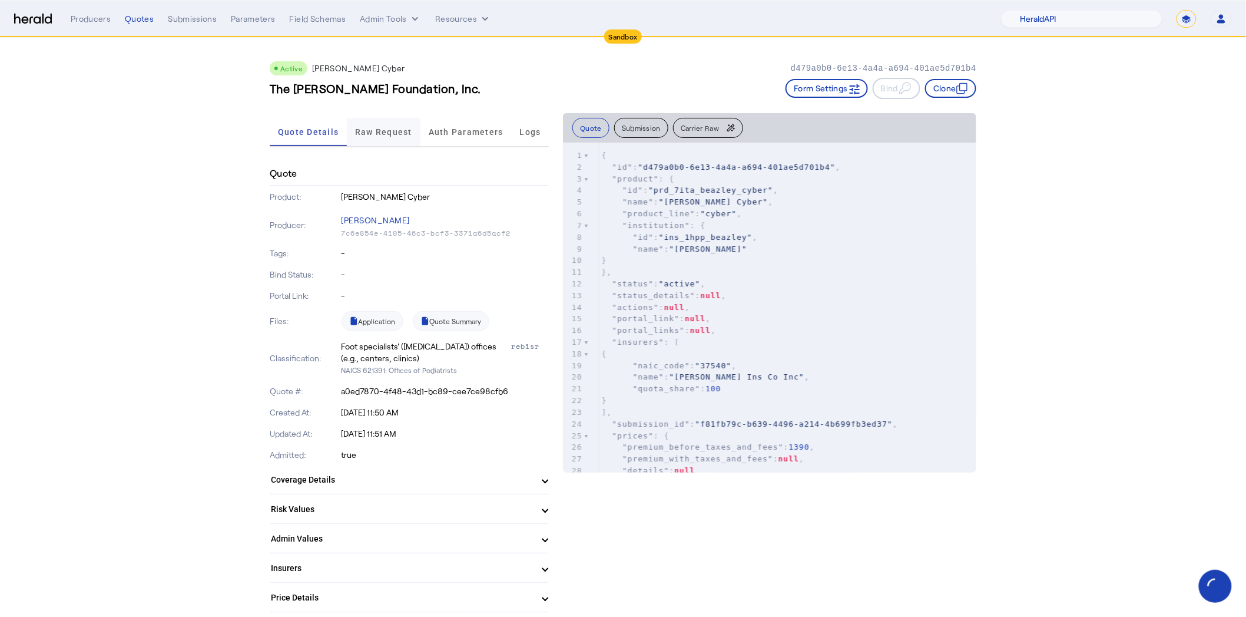
click at [355, 135] on div "Raw Request" at bounding box center [384, 132] width 74 height 28
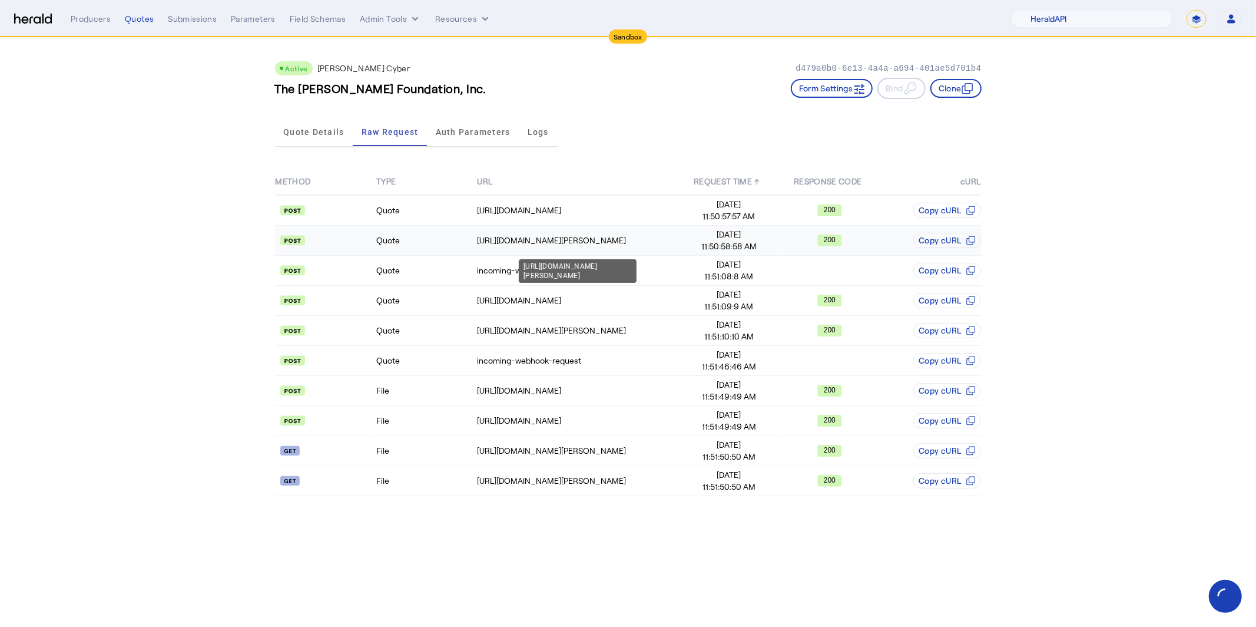
click at [494, 243] on div "[URL][DOMAIN_NAME][PERSON_NAME]" at bounding box center [577, 240] width 201 height 12
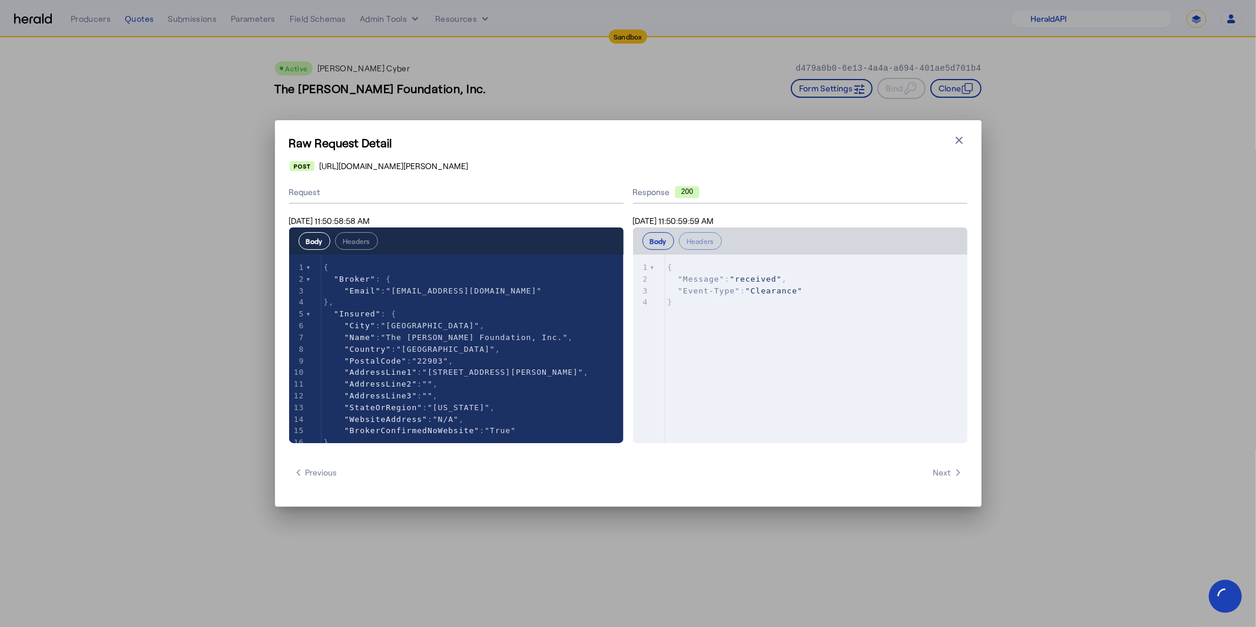
type textarea "**********"
